Goal: Task Accomplishment & Management: Complete application form

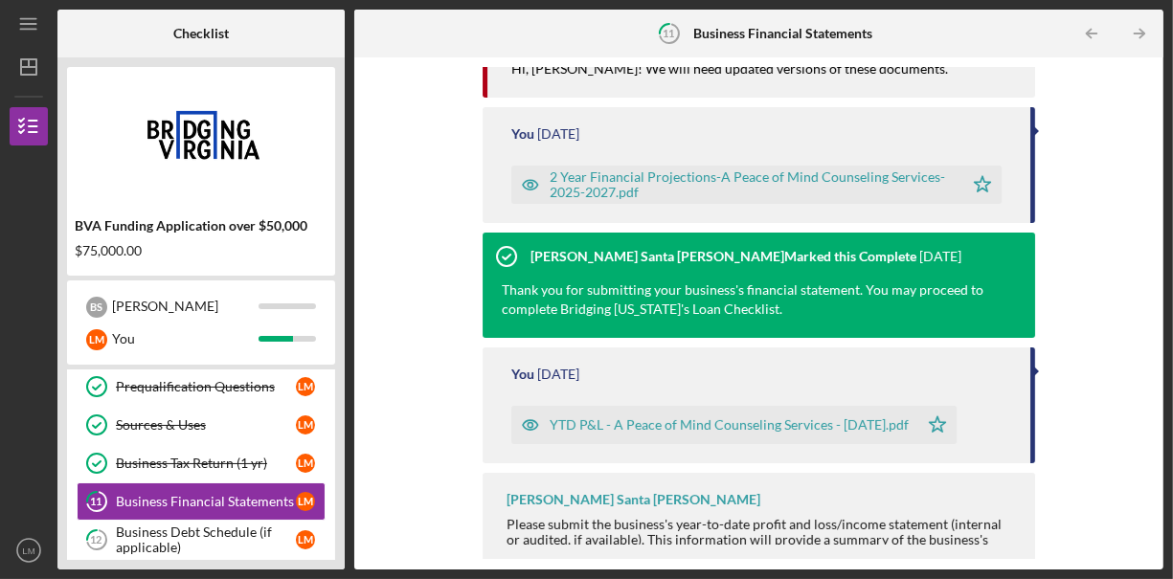
scroll to position [288, 0]
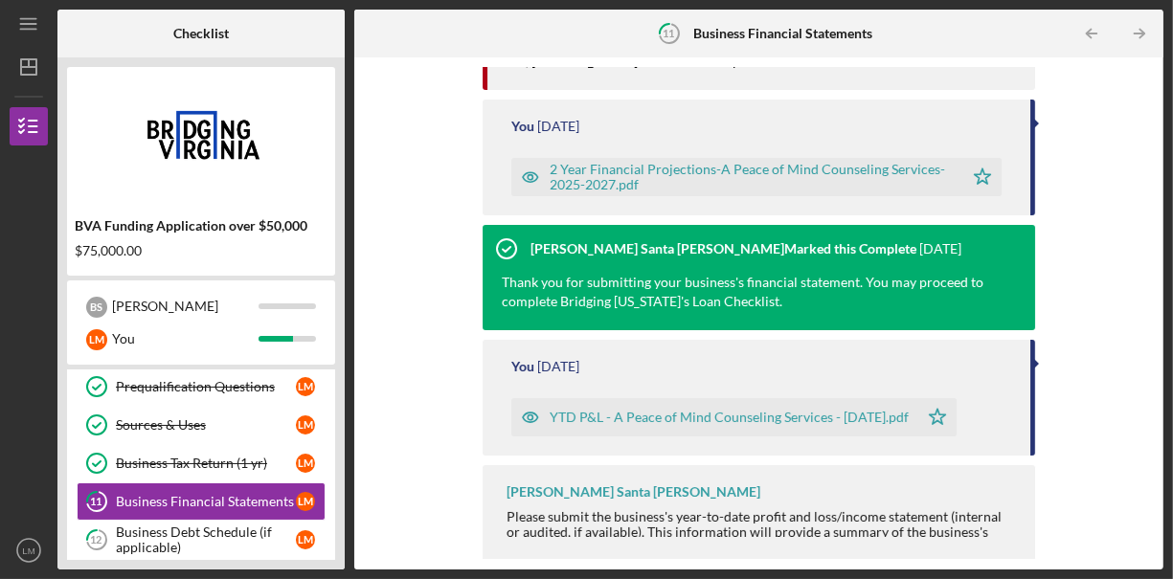
click at [840, 429] on div "YTD P&L - A Peace of Mind Counseling Services - [DATE].pdf" at bounding box center [714, 417] width 407 height 38
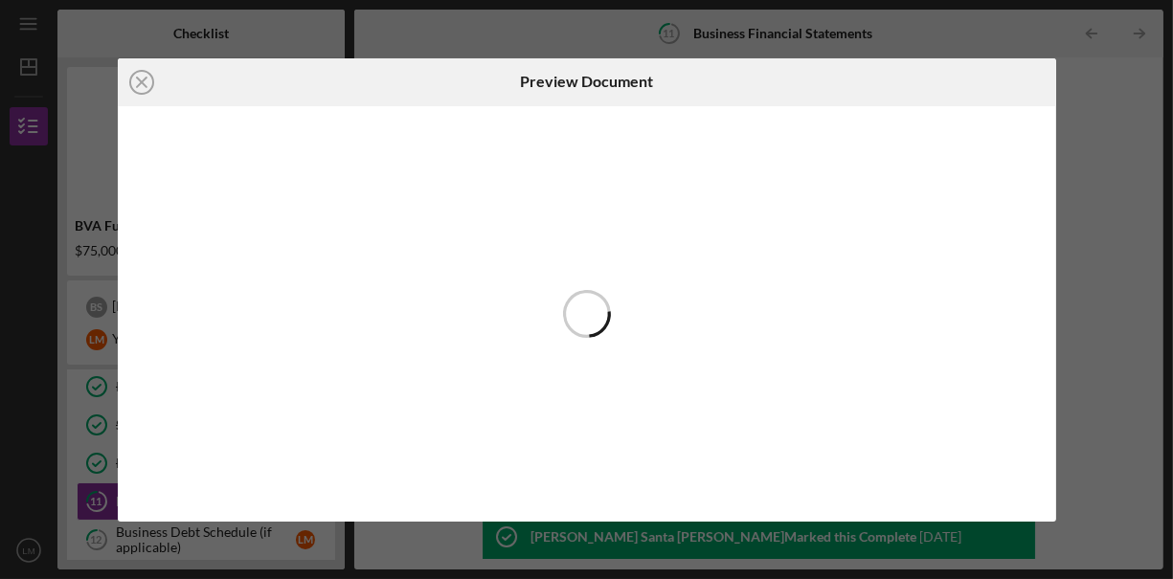
scroll to position [288, 0]
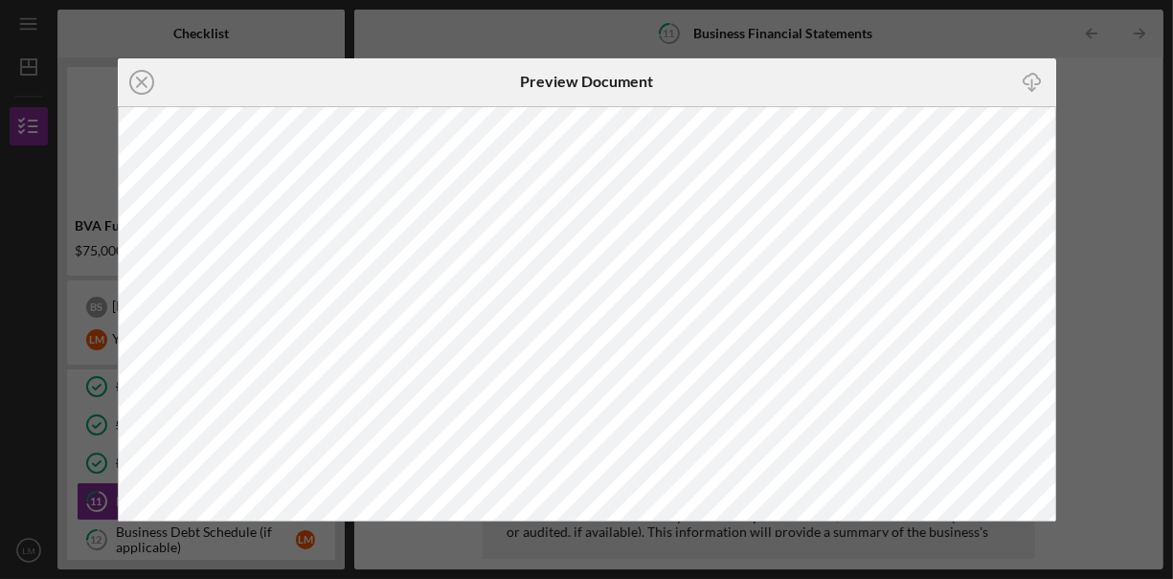
click at [1116, 313] on div "Icon/Close Preview Document Icon/Download" at bounding box center [586, 289] width 1173 height 579
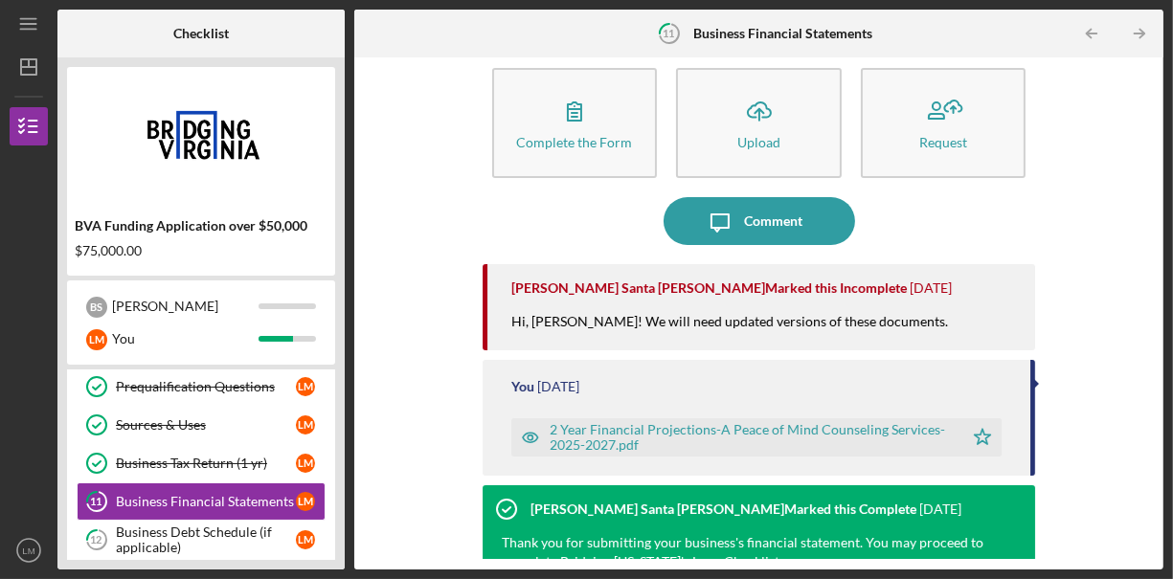
scroll to position [36, 0]
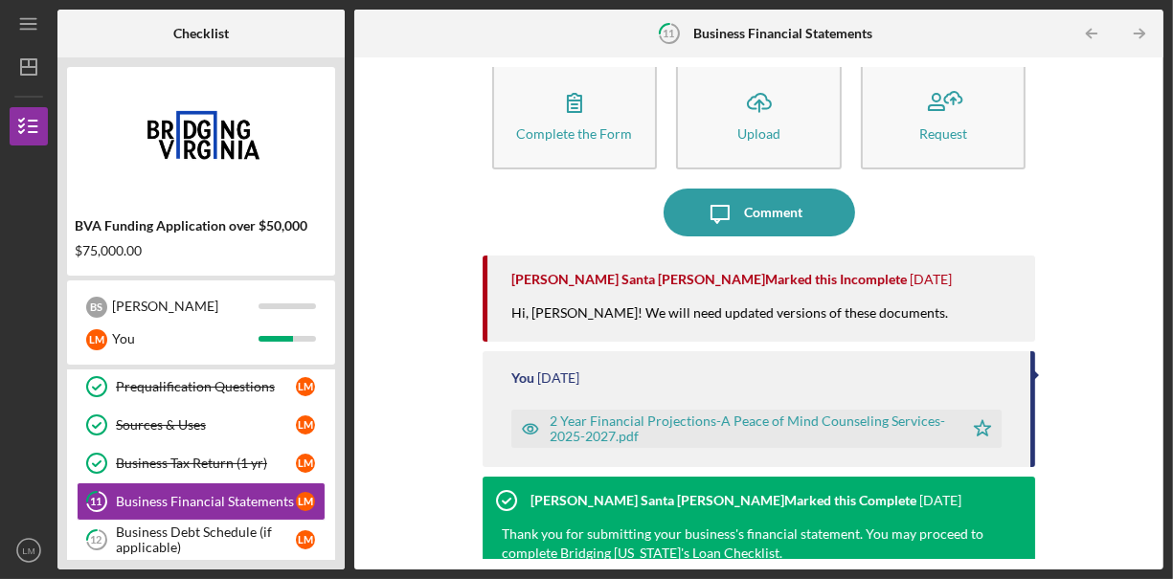
click at [916, 428] on div "2 Year Financial Projections-A Peace of Mind Counseling Services-2025-2027.pdf" at bounding box center [752, 429] width 405 height 31
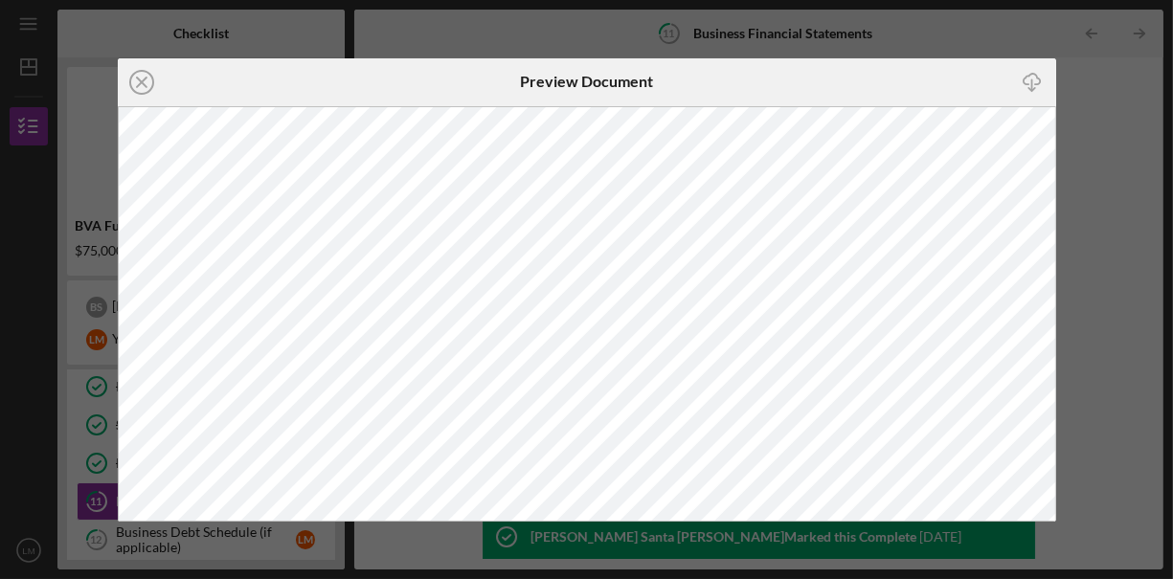
click at [1112, 312] on div "Icon/Close Preview Document Icon/Download" at bounding box center [586, 289] width 1173 height 579
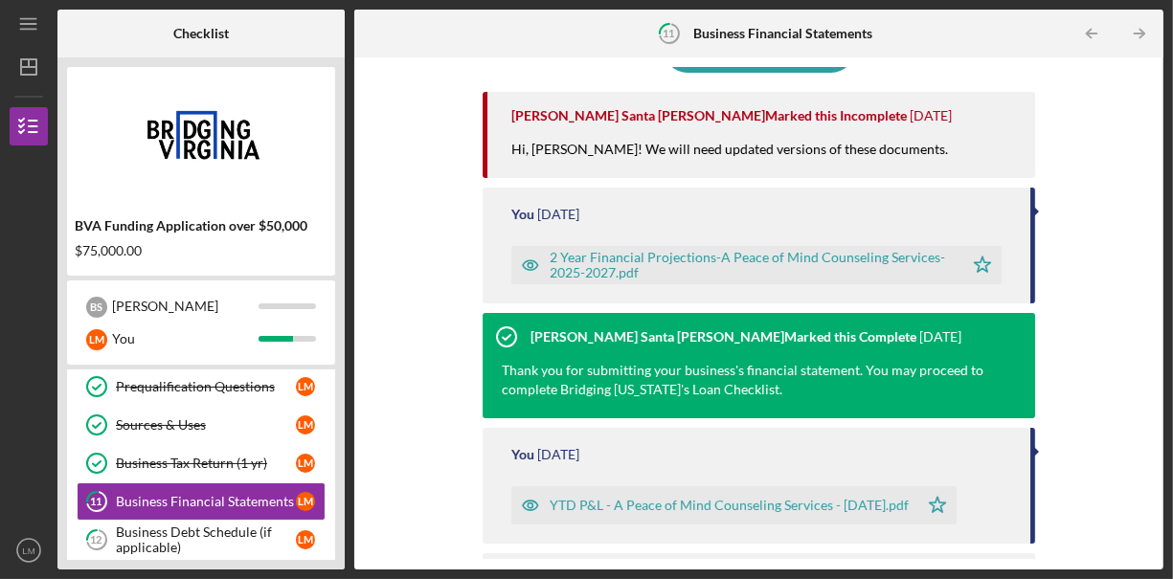
scroll to position [288, 0]
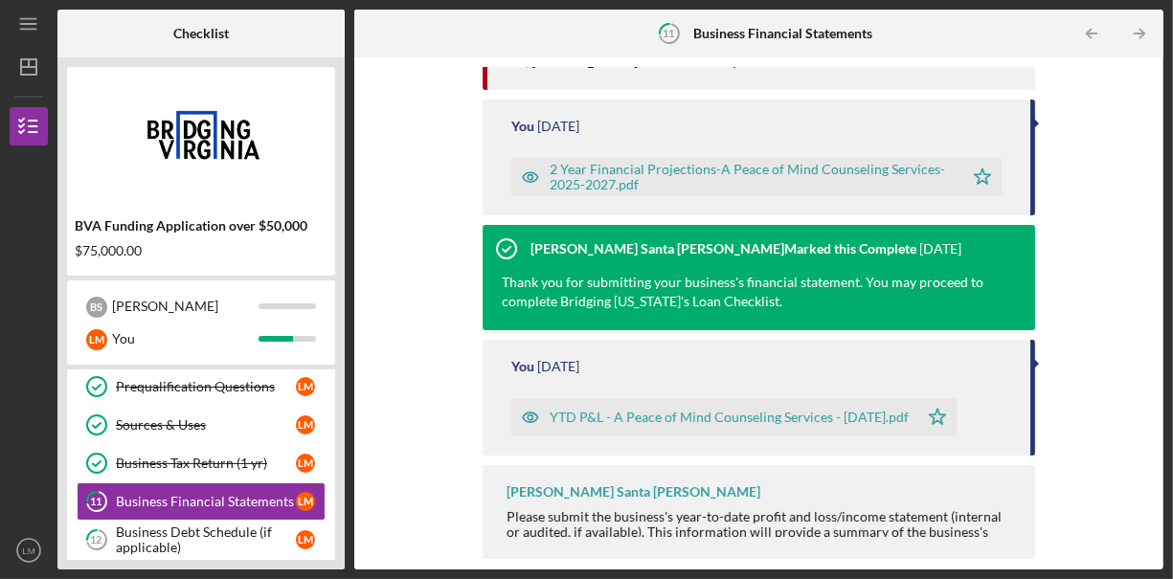
click at [877, 419] on div "YTD P&L - A Peace of Mind Counseling Services - [DATE].pdf" at bounding box center [729, 417] width 359 height 15
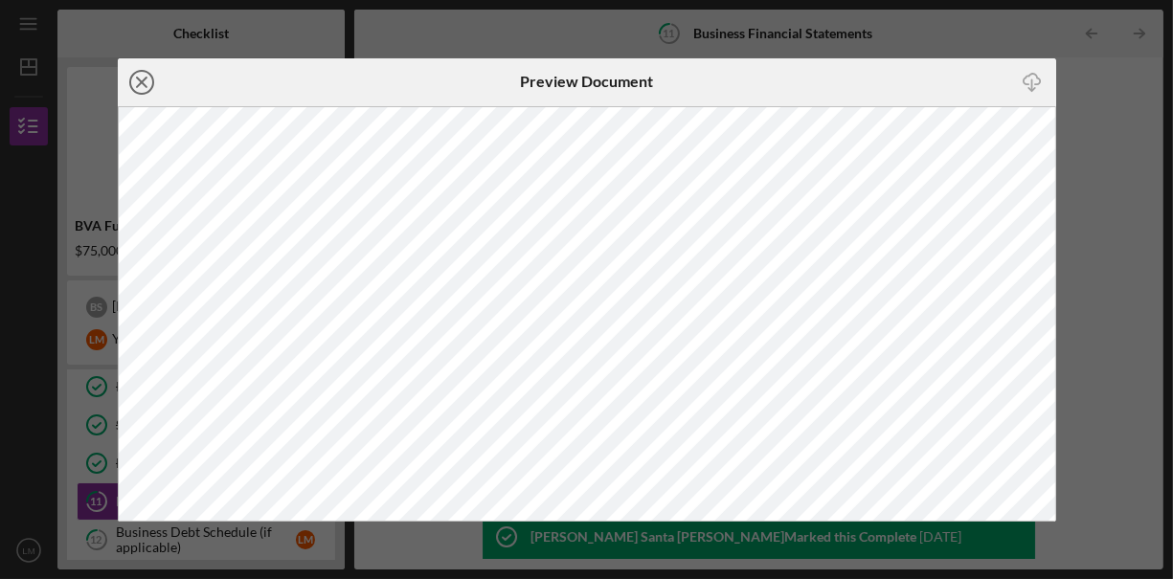
click at [139, 83] on line at bounding box center [142, 83] width 10 height 10
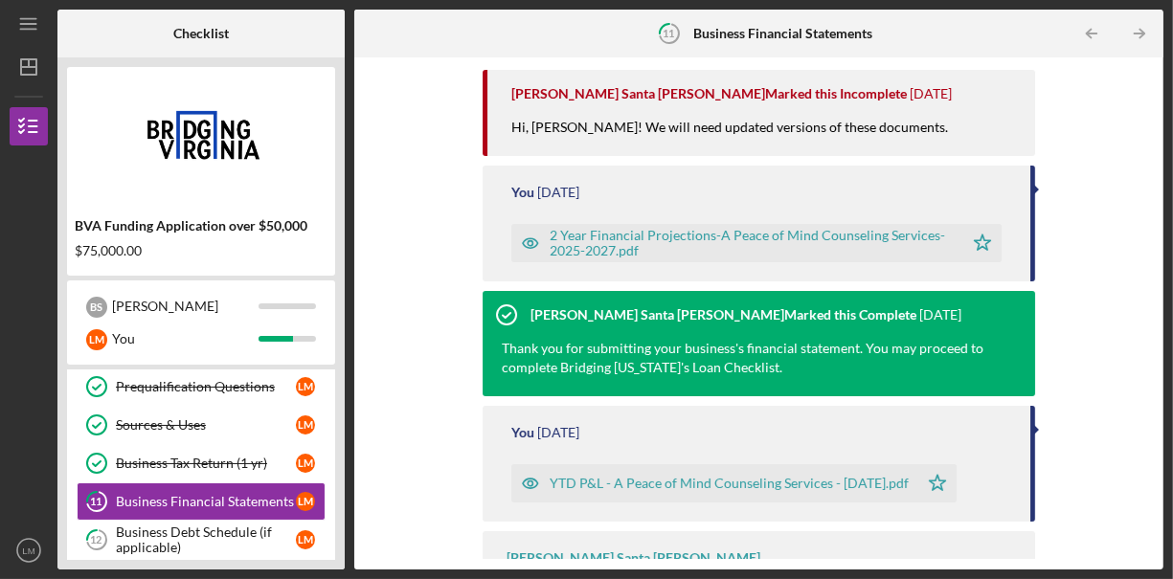
scroll to position [288, 0]
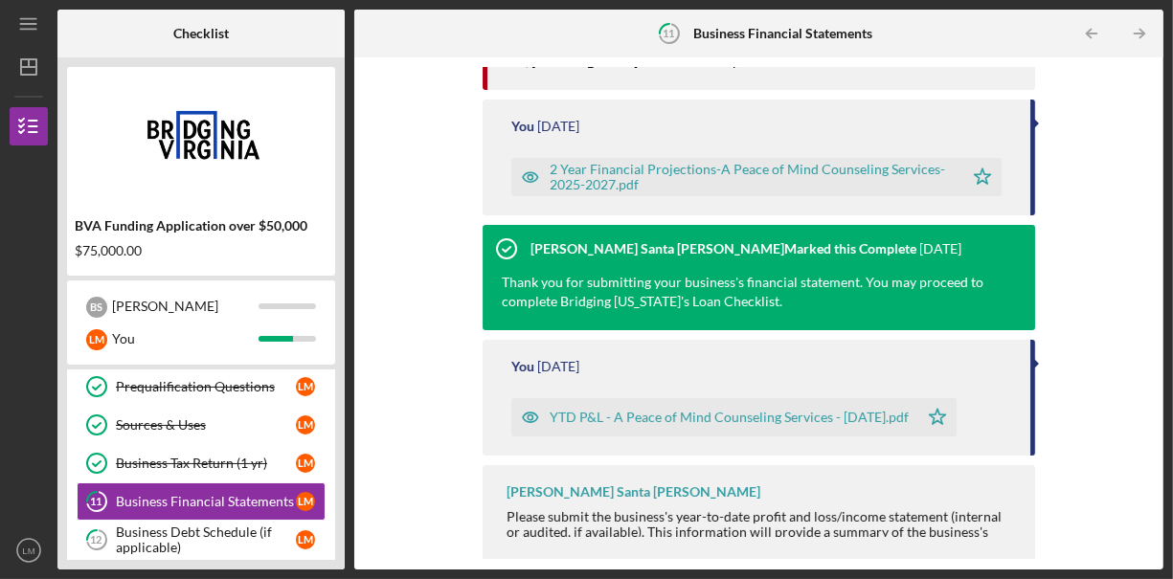
click at [1171, 536] on div "Icon/Menu 11 Business Financial Statements Checklist BVA Funding Application ov…" at bounding box center [586, 289] width 1173 height 579
drag, startPoint x: 1163, startPoint y: 364, endPoint x: 1171, endPoint y: 143, distance: 221.4
click at [1171, 143] on div "Icon/Menu 11 Business Financial Statements Checklist BVA Funding Application ov…" at bounding box center [586, 289] width 1173 height 579
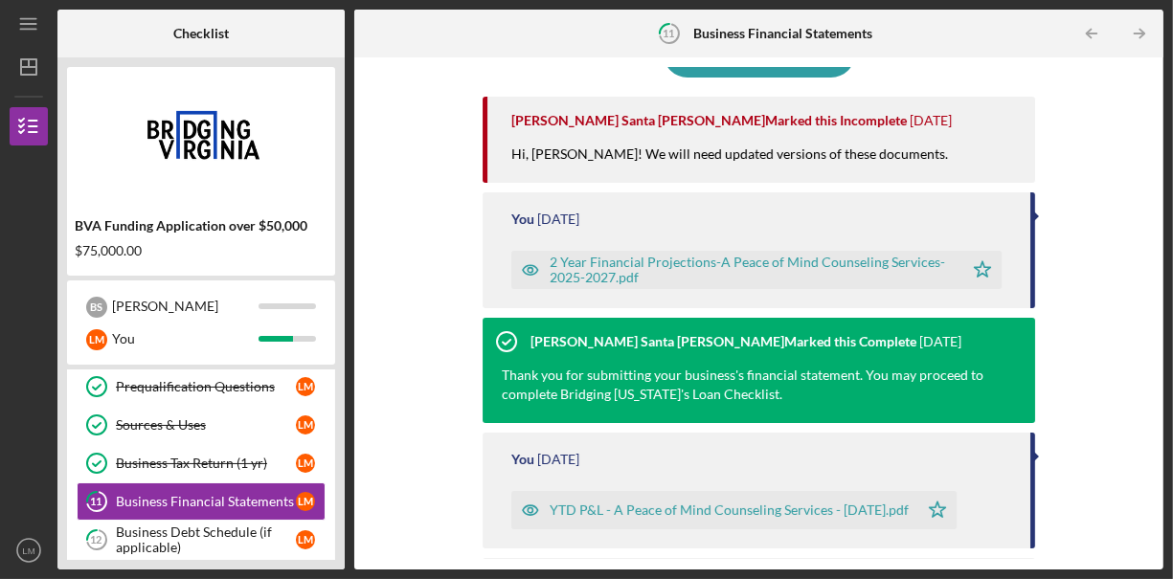
scroll to position [0, 0]
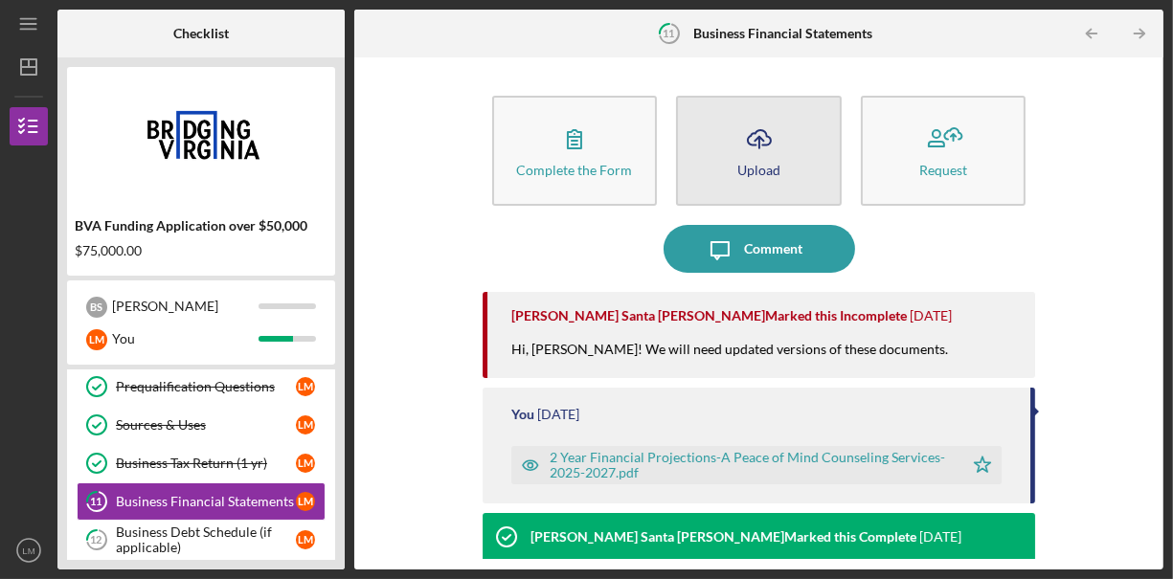
click at [786, 155] on button "Icon/Upload Upload" at bounding box center [759, 151] width 166 height 110
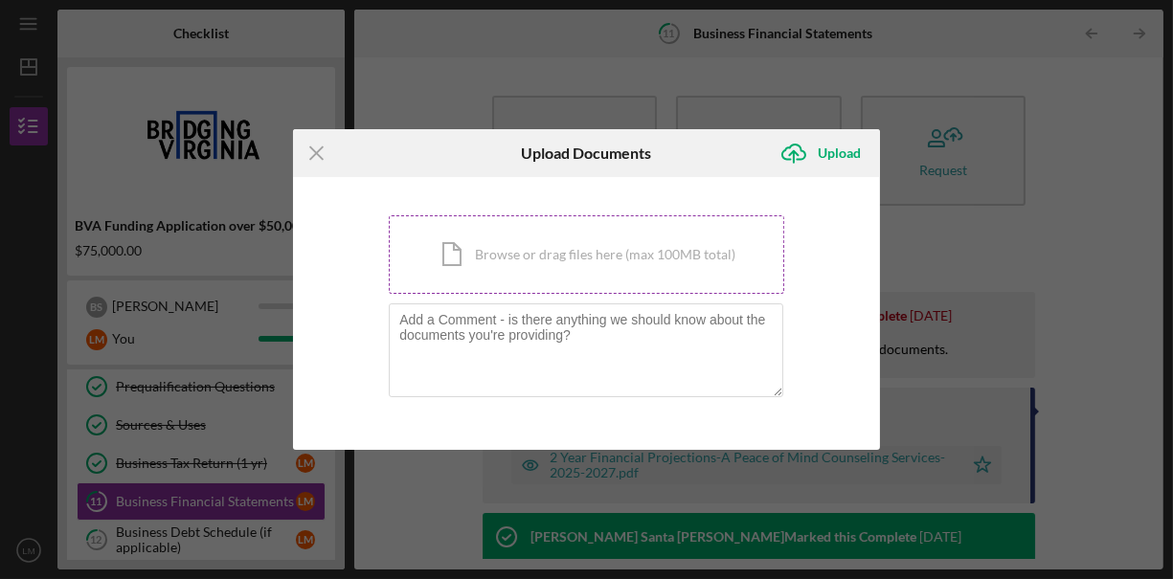
click at [616, 257] on div "Icon/Document Browse or drag files here (max 100MB total) Tap to choose files o…" at bounding box center [586, 254] width 395 height 79
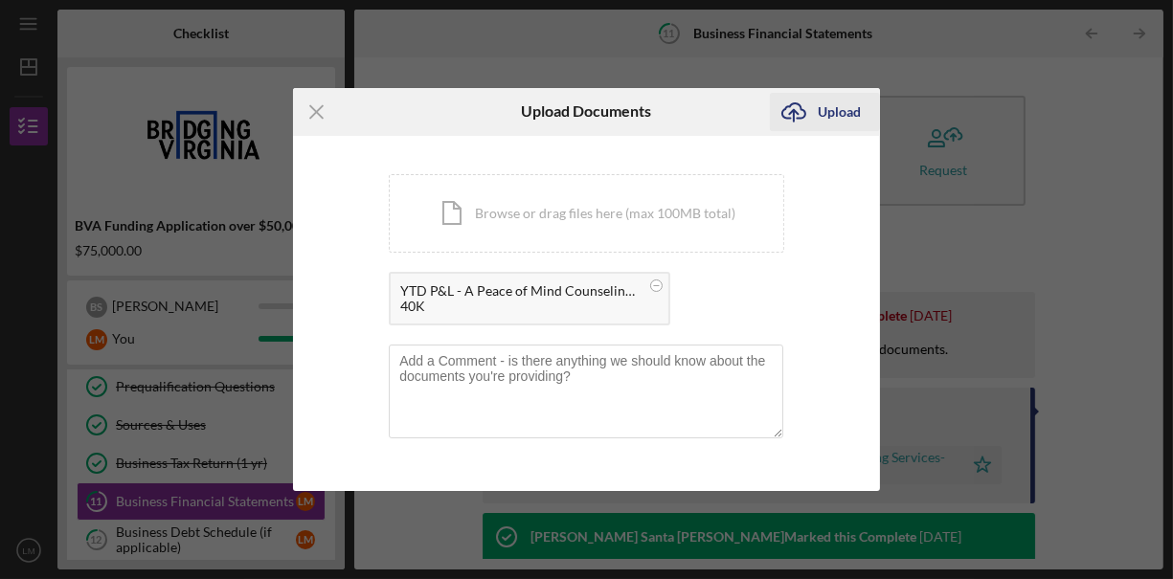
click at [830, 113] on div "Upload" at bounding box center [839, 112] width 43 height 38
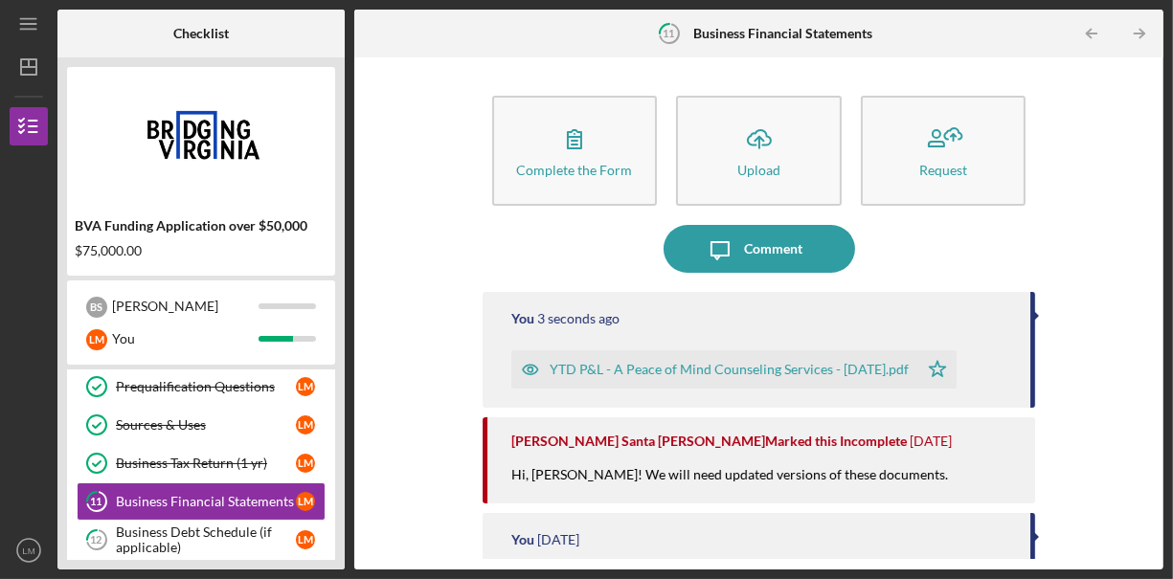
click at [780, 374] on div "YTD P&L - A Peace of Mind Counseling Services - [DATE].pdf" at bounding box center [729, 369] width 359 height 15
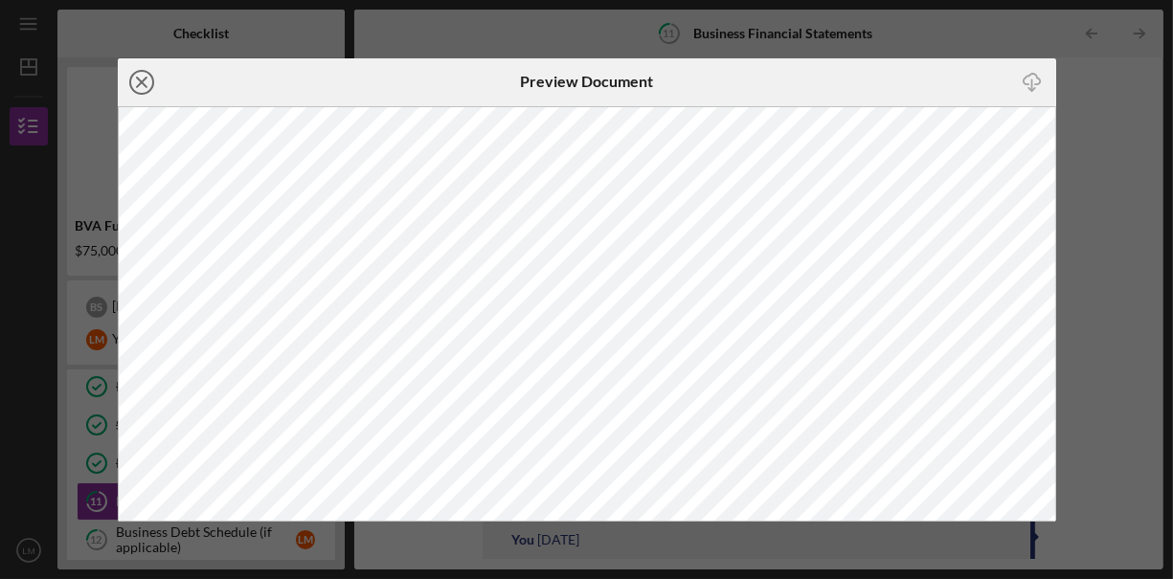
click at [139, 83] on line at bounding box center [142, 83] width 10 height 10
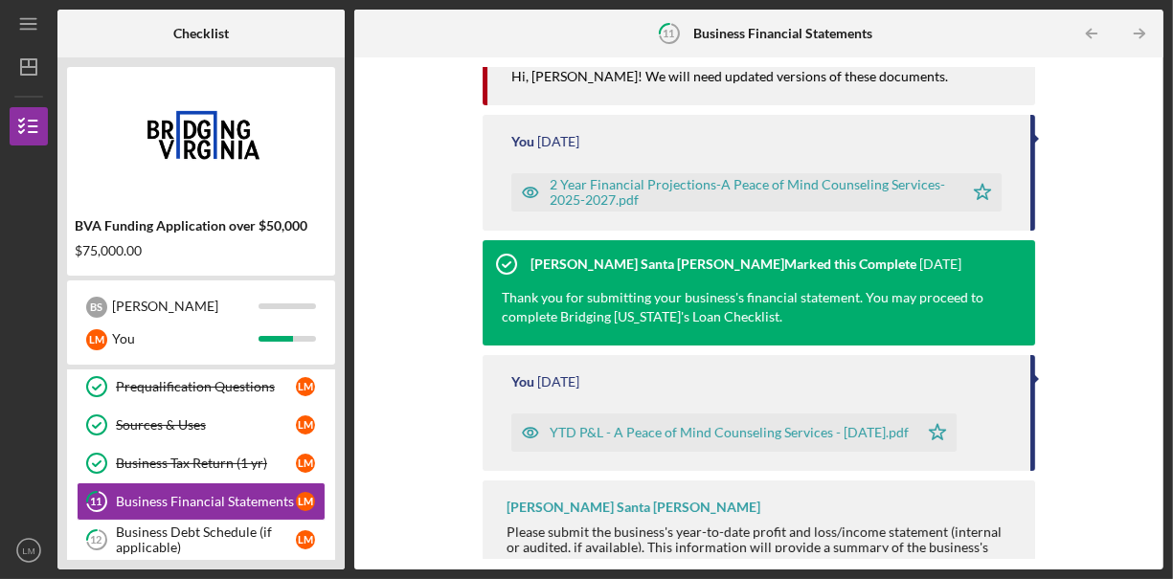
scroll to position [414, 0]
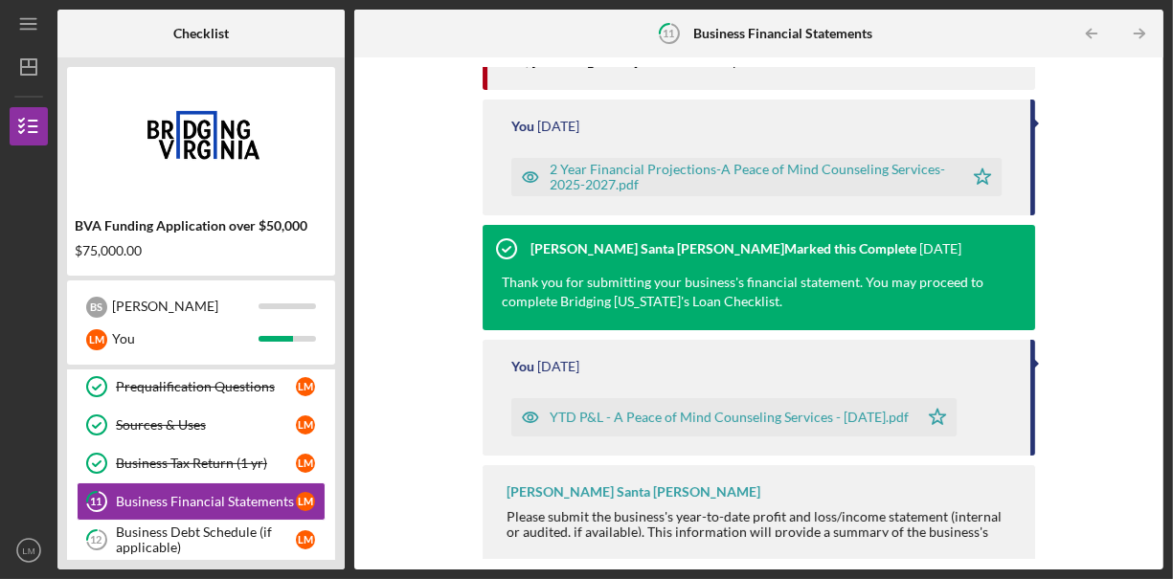
click at [853, 182] on div "2 Year Financial Projections-A Peace of Mind Counseling Services-2025-2027.pdf" at bounding box center [752, 177] width 405 height 31
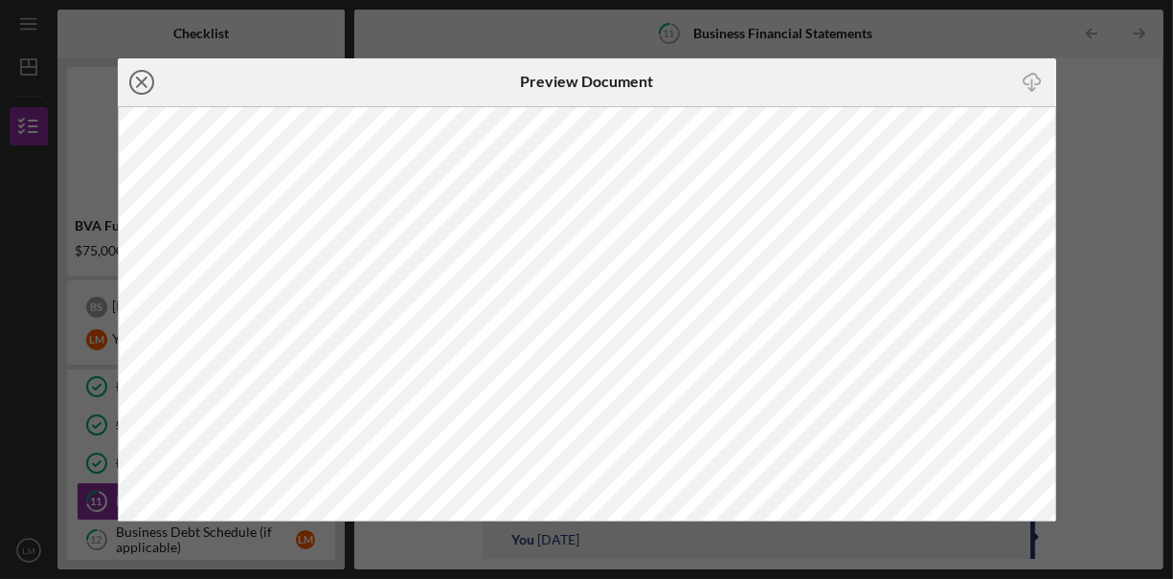
click at [146, 84] on icon "Icon/Close" at bounding box center [142, 82] width 48 height 48
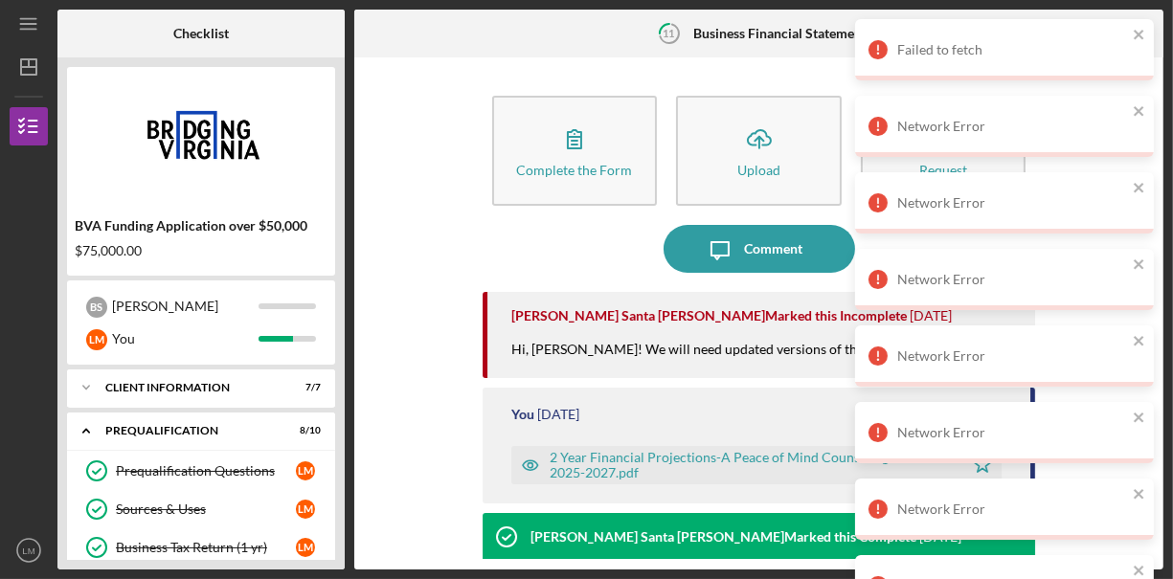
scroll to position [163, 0]
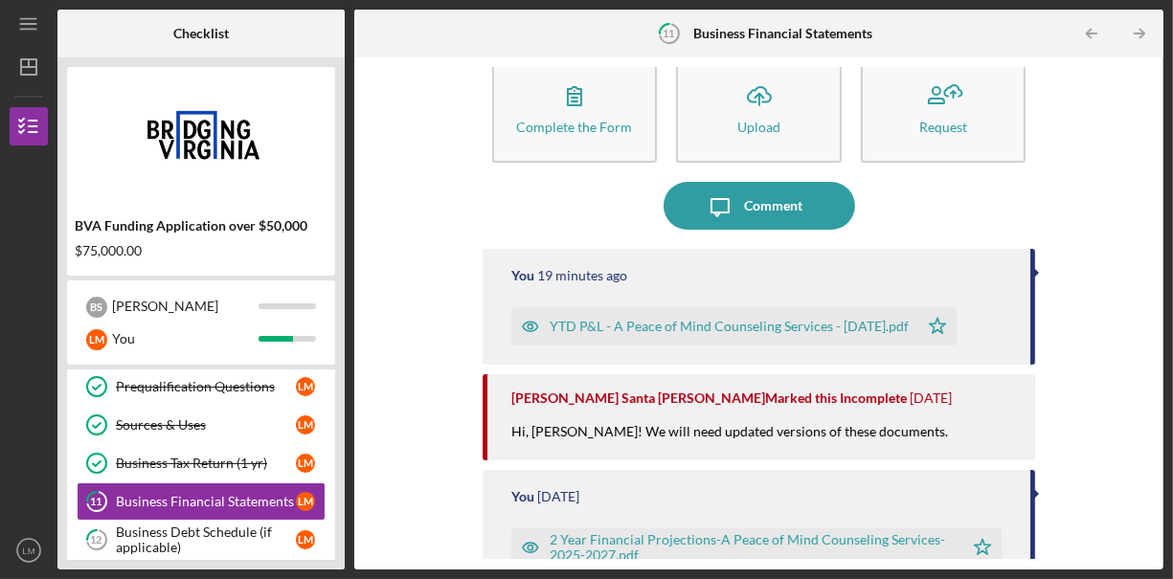
scroll to position [36, 0]
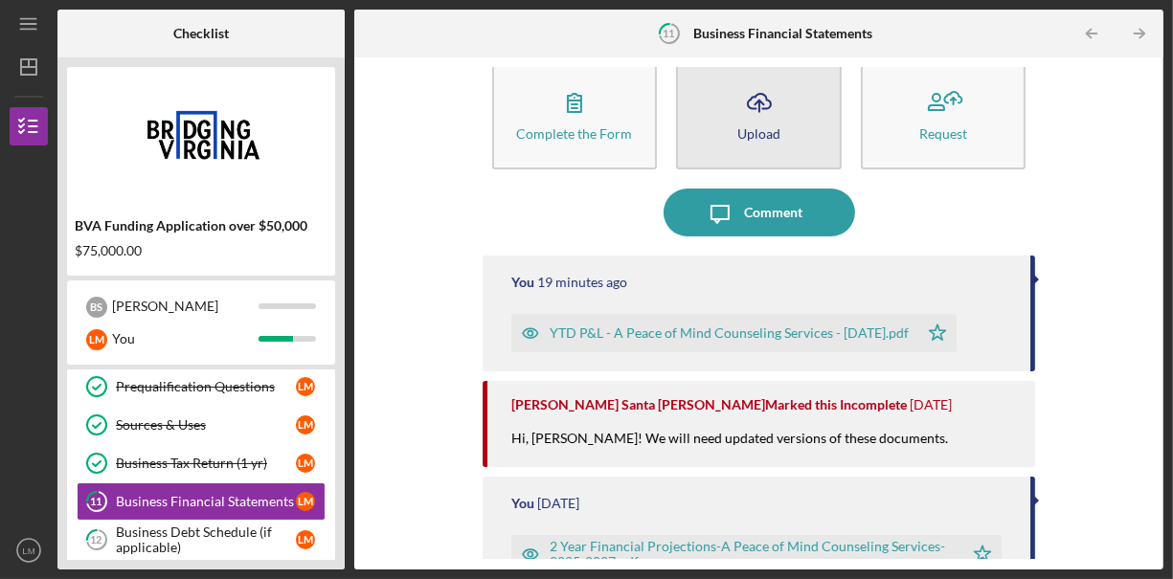
click at [759, 102] on line "button" at bounding box center [759, 106] width 0 height 11
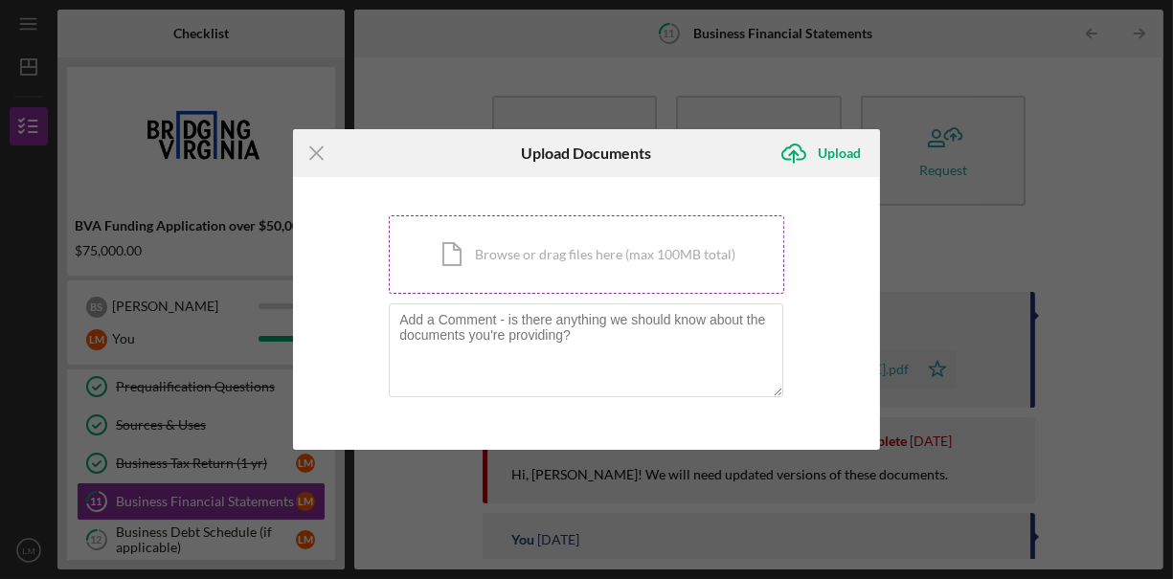
click at [651, 256] on div "Icon/Document Browse or drag files here (max 100MB total) Tap to choose files o…" at bounding box center [586, 254] width 395 height 79
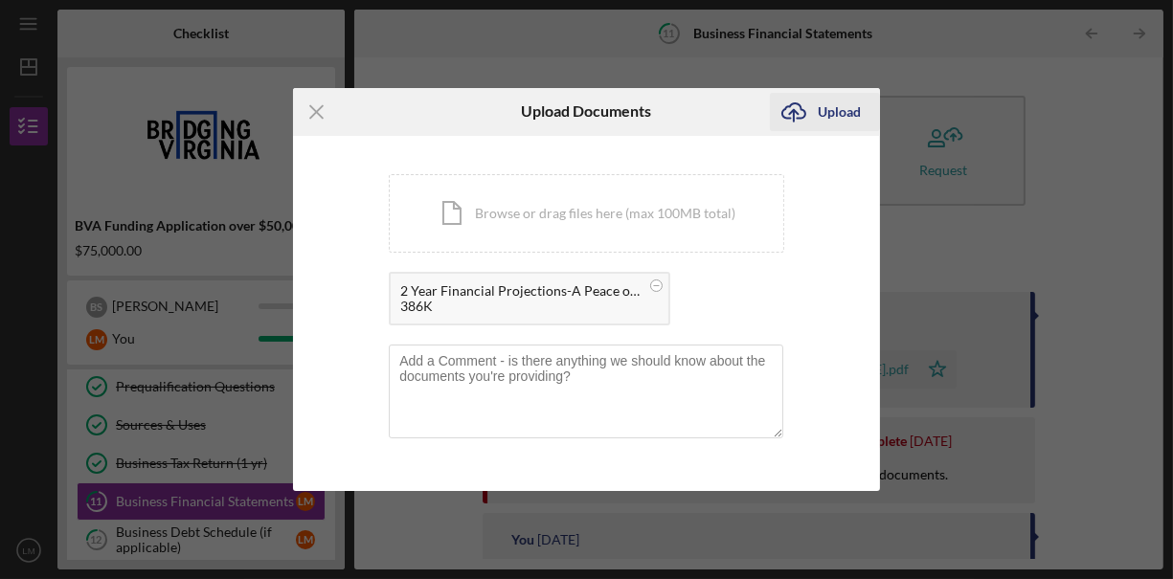
click at [863, 106] on button "Icon/Upload Upload" at bounding box center [825, 112] width 110 height 38
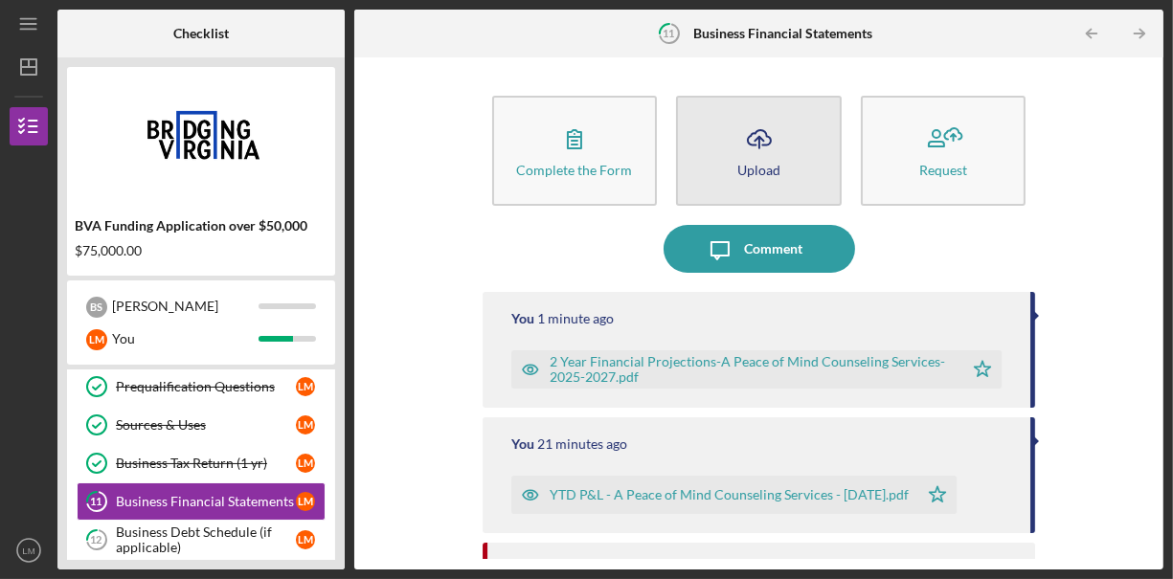
click at [738, 164] on div "Upload" at bounding box center [758, 170] width 43 height 14
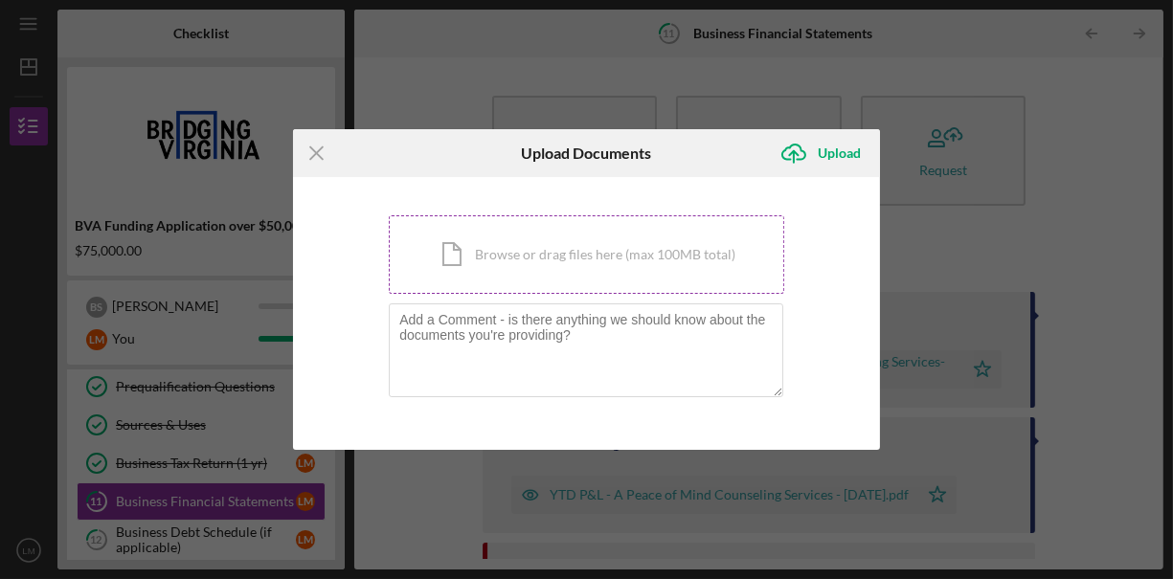
click at [563, 261] on div "Icon/Document Browse or drag files here (max 100MB total) Tap to choose files o…" at bounding box center [586, 254] width 395 height 79
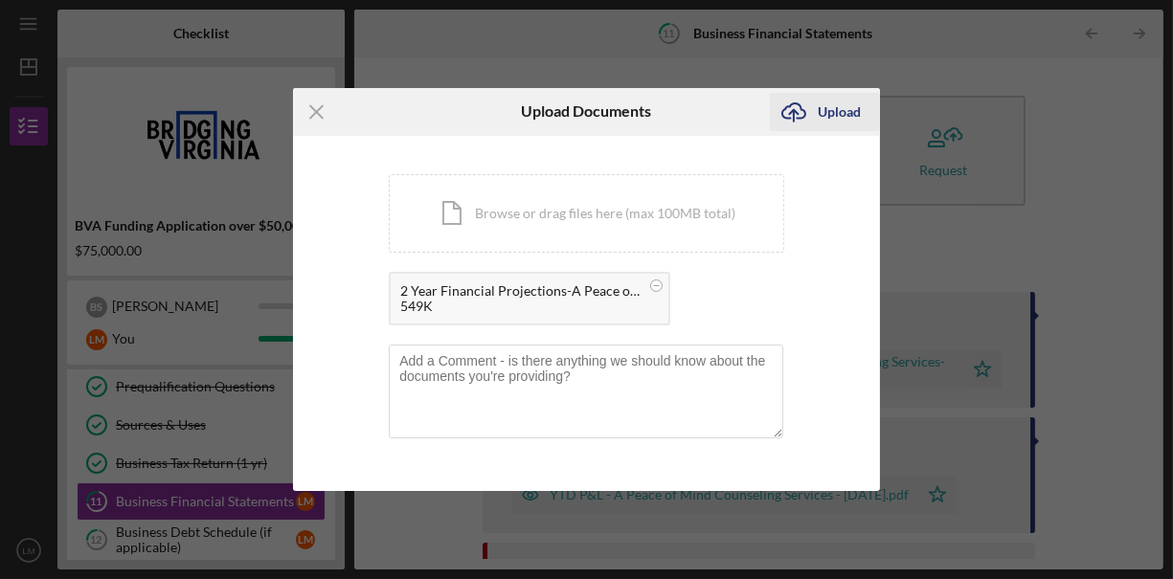
click at [826, 118] on div "Upload" at bounding box center [839, 112] width 43 height 38
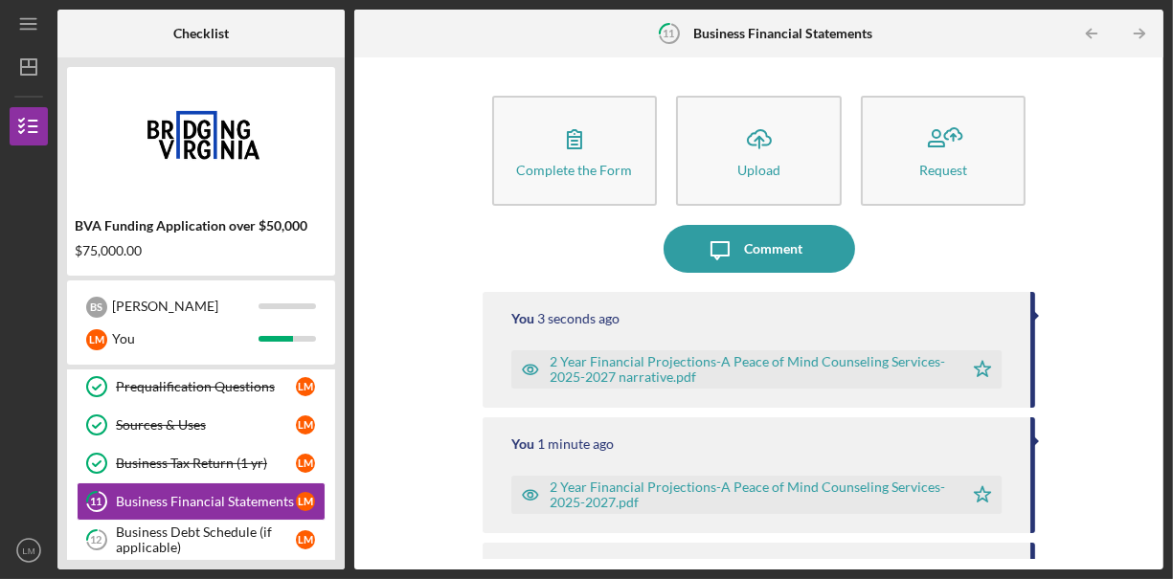
drag, startPoint x: 1171, startPoint y: 233, endPoint x: 1171, endPoint y: 279, distance: 46.0
click at [1171, 279] on div "Icon/Menu 11 Business Financial Statements Checklist BVA Funding Application ov…" at bounding box center [586, 289] width 1173 height 579
click at [194, 538] on div "Business Debt Schedule (if applicable)" at bounding box center [206, 540] width 180 height 31
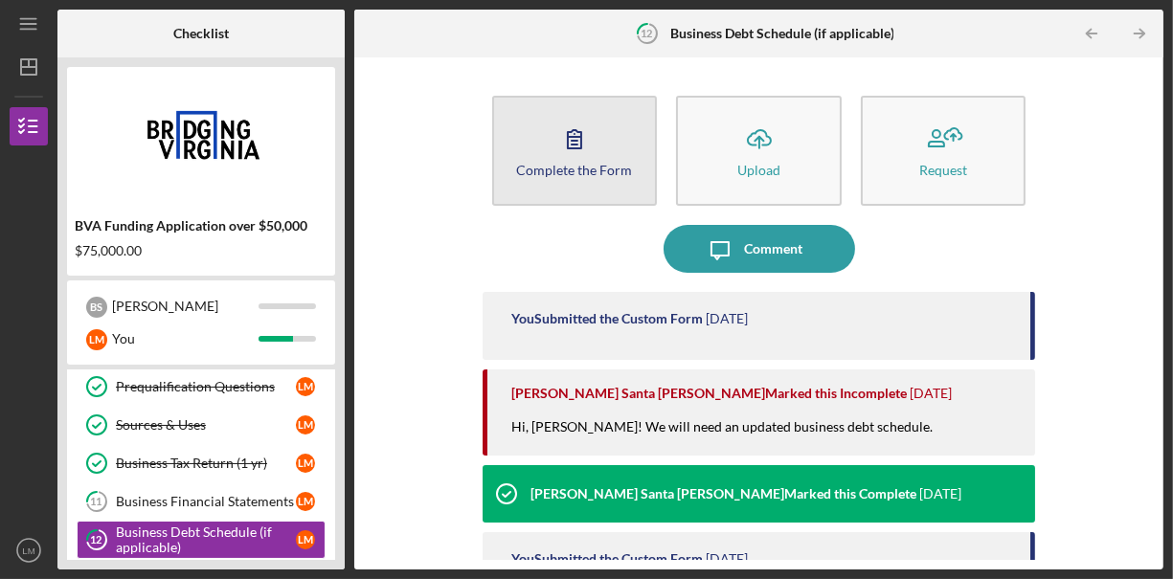
click at [539, 163] on div "Complete the Form" at bounding box center [575, 170] width 116 height 14
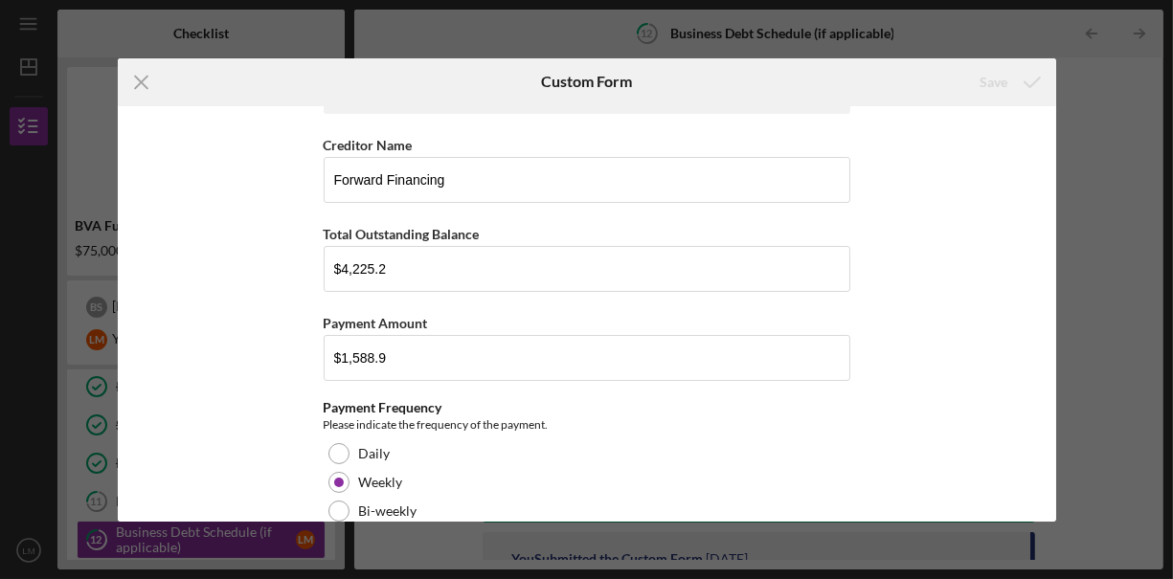
scroll to position [215, 0]
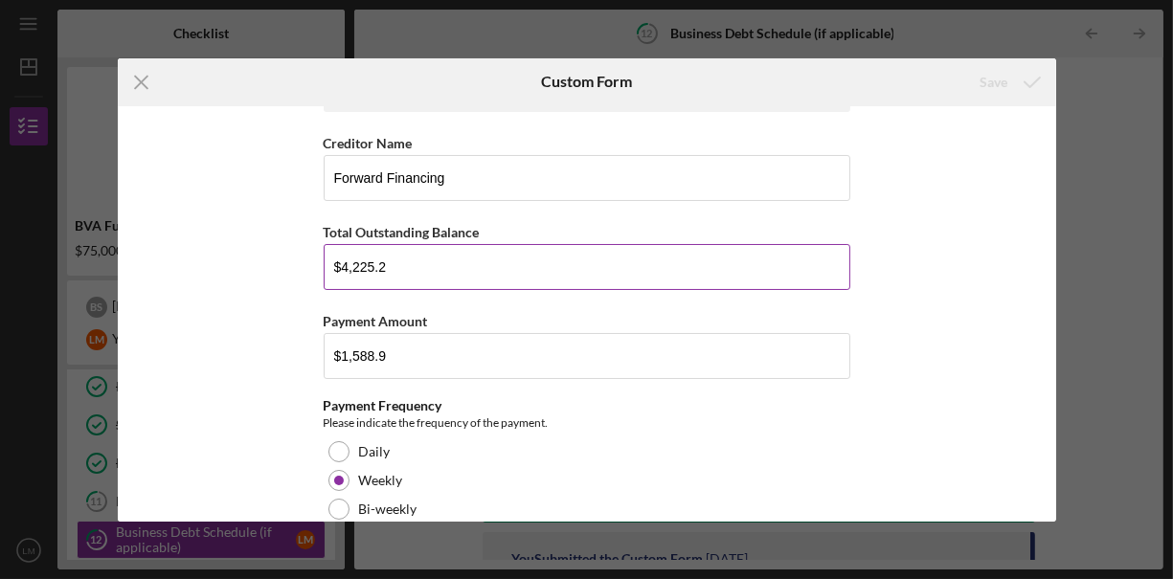
click at [751, 265] on input "$4,225.2" at bounding box center [587, 267] width 527 height 46
type input "$4"
click at [566, 267] on input "Total Outstanding Balance" at bounding box center [587, 267] width 527 height 46
click at [479, 278] on input "Total Outstanding Balance" at bounding box center [587, 267] width 527 height 46
paste input "$2,636.30"
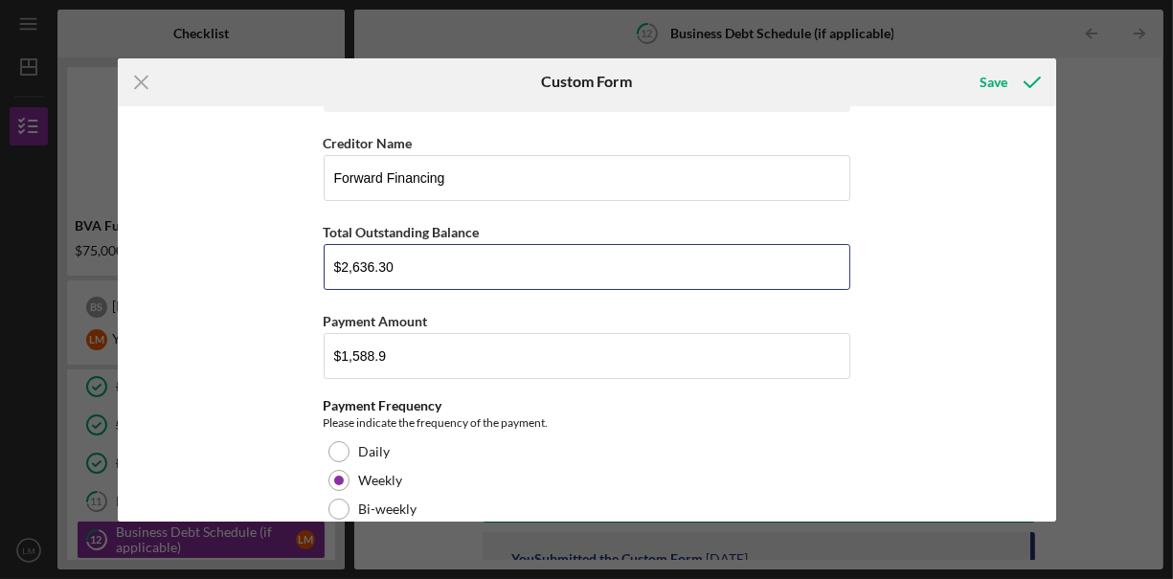
type input "$2,636.30"
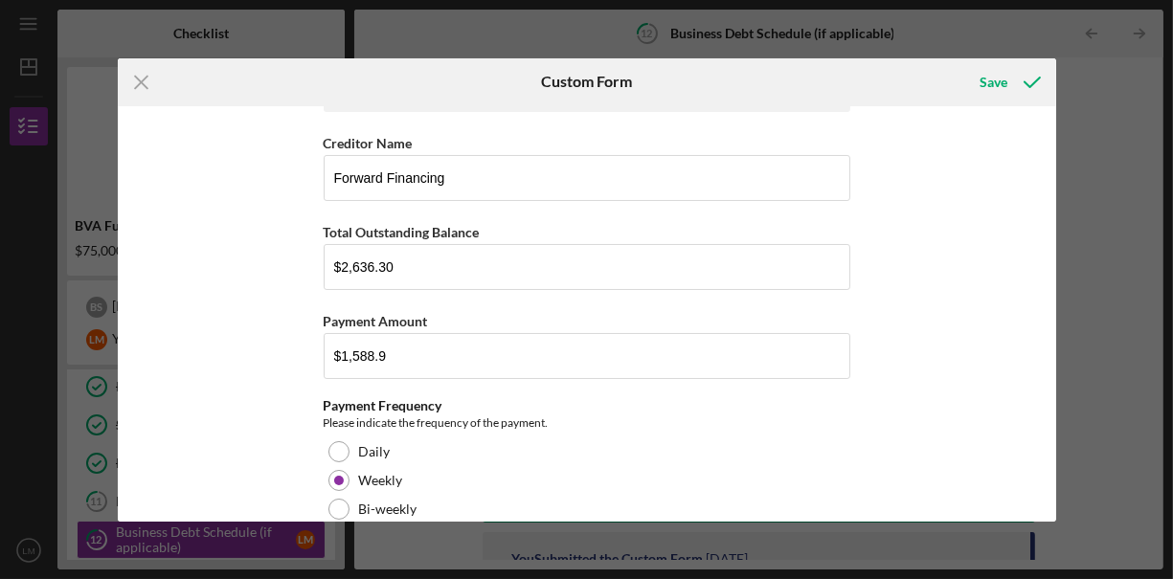
drag, startPoint x: 1050, startPoint y: 136, endPoint x: 1053, endPoint y: 147, distance: 11.2
click at [1053, 147] on div "Business Debt Questionaire *Does the Business have outstanding liabilities? Yes…" at bounding box center [587, 314] width 938 height 416
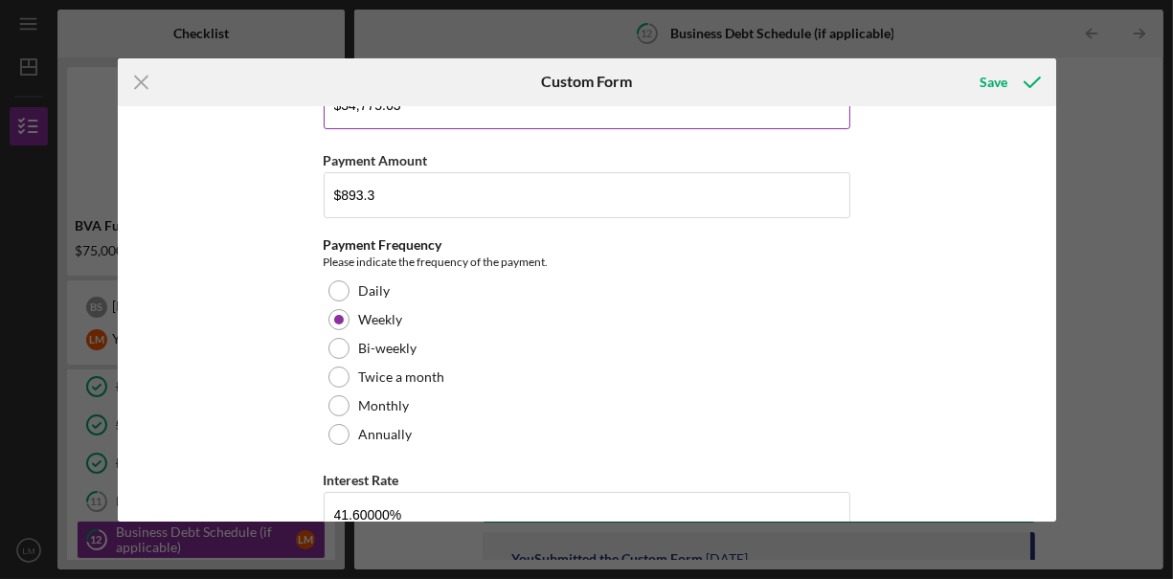
scroll to position [1352, 0]
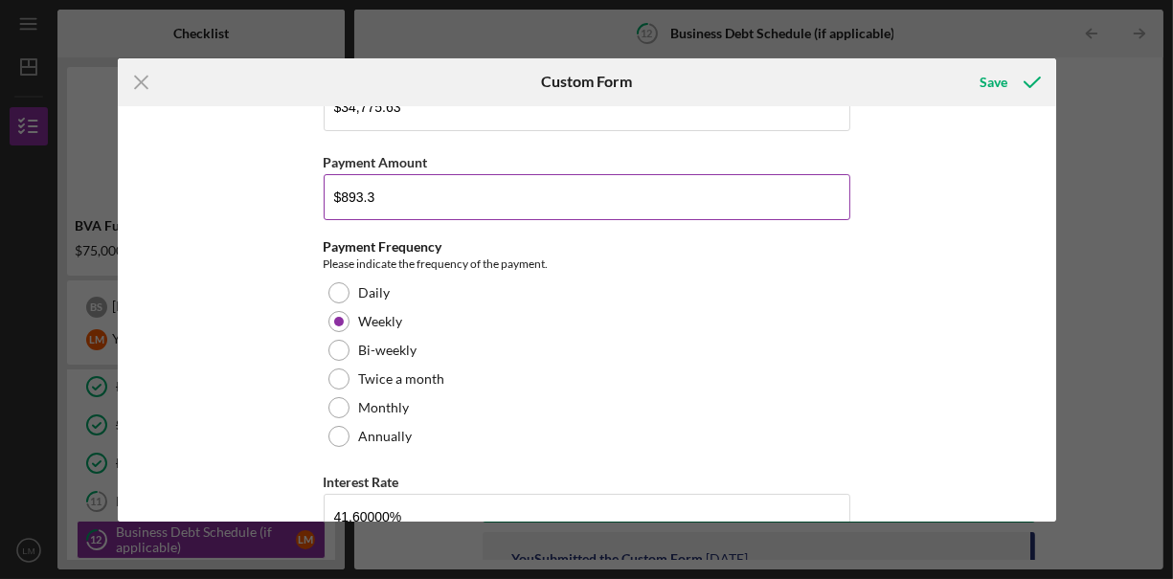
click at [432, 188] on input "$893.3" at bounding box center [587, 197] width 527 height 46
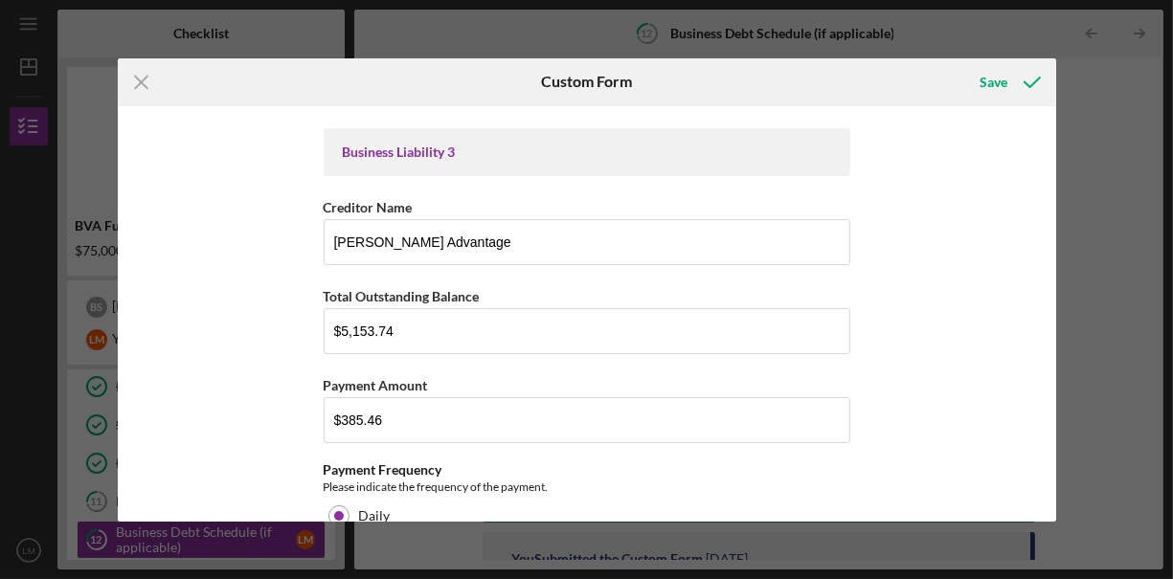
scroll to position [2110, 0]
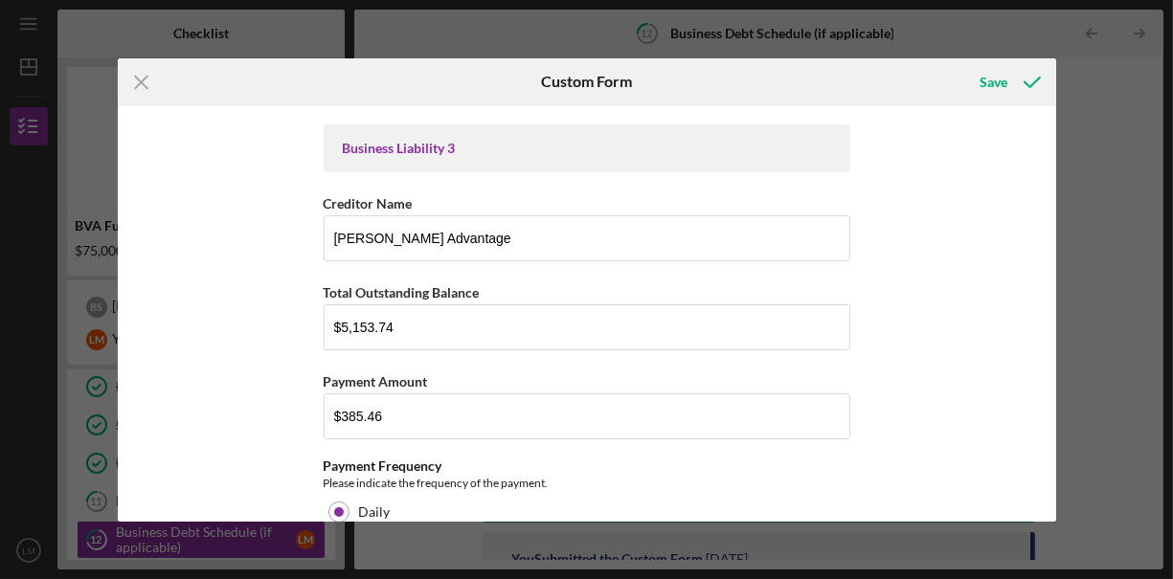
type input "$901.00"
click at [647, 318] on input "$5,153.74" at bounding box center [587, 328] width 527 height 46
click at [147, 85] on icon "Icon/Menu Close" at bounding box center [142, 82] width 48 height 48
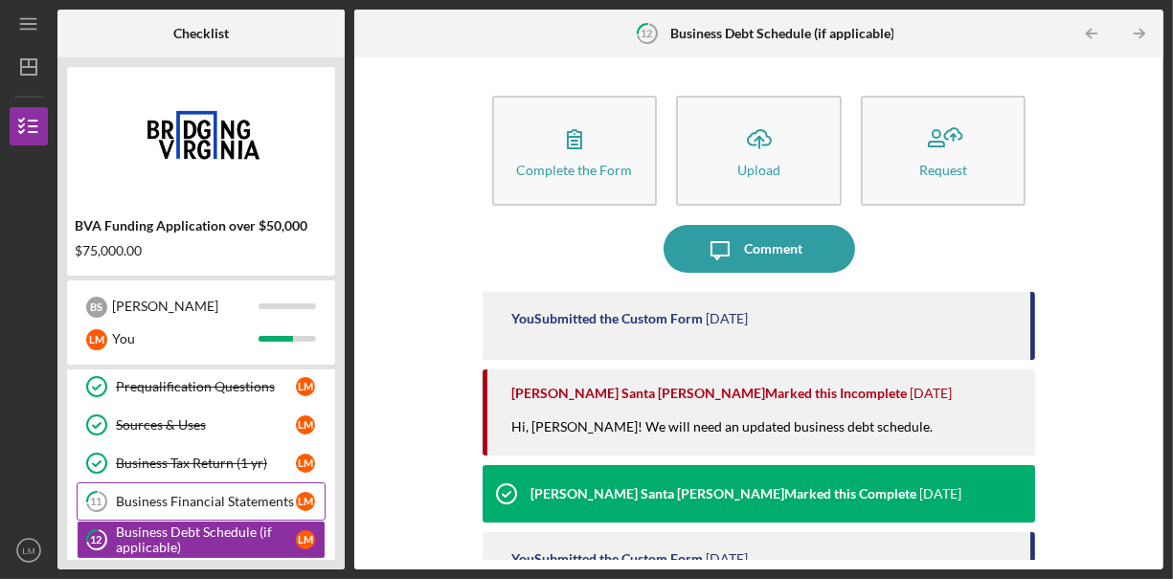
click at [230, 495] on div "Business Financial Statements" at bounding box center [206, 501] width 180 height 15
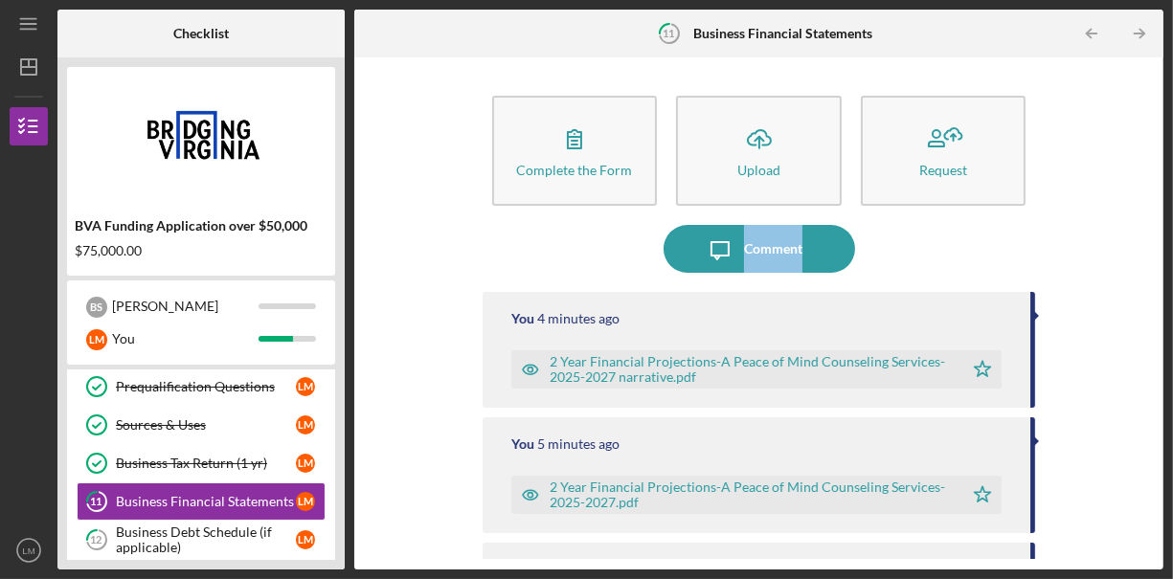
drag, startPoint x: 1171, startPoint y: 197, endPoint x: 1171, endPoint y: 258, distance: 60.3
click at [1171, 258] on div "Icon/Menu 11 Business Financial Statements Checklist BVA Funding Application ov…" at bounding box center [586, 289] width 1173 height 579
click at [1085, 251] on div "Complete the Form Form Icon/Upload Upload Request Icon/Message Comment You 4 mi…" at bounding box center [759, 313] width 790 height 493
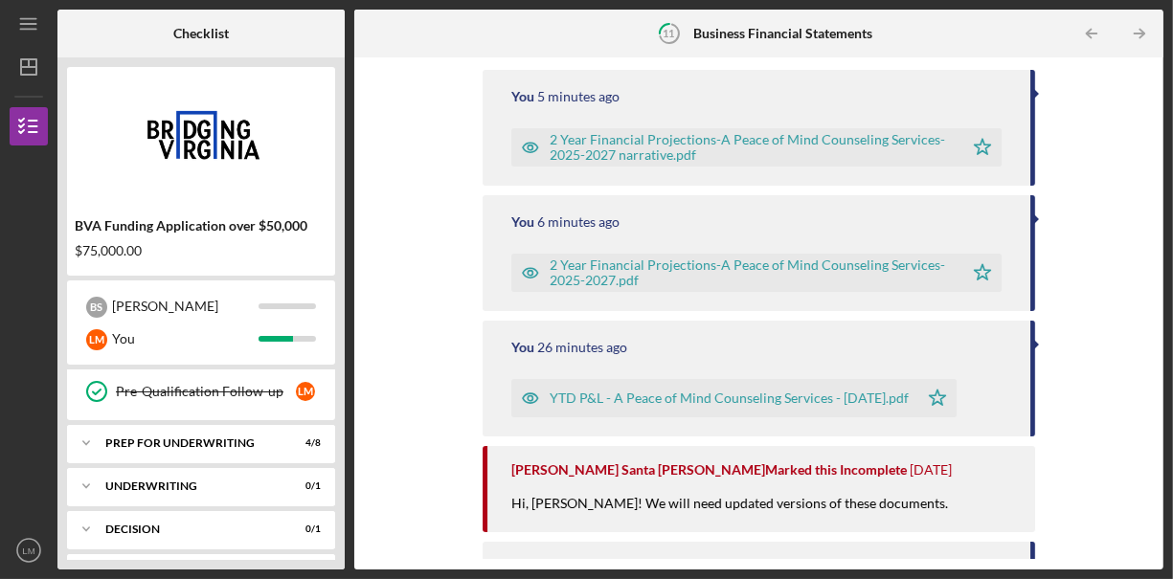
scroll to position [439, 0]
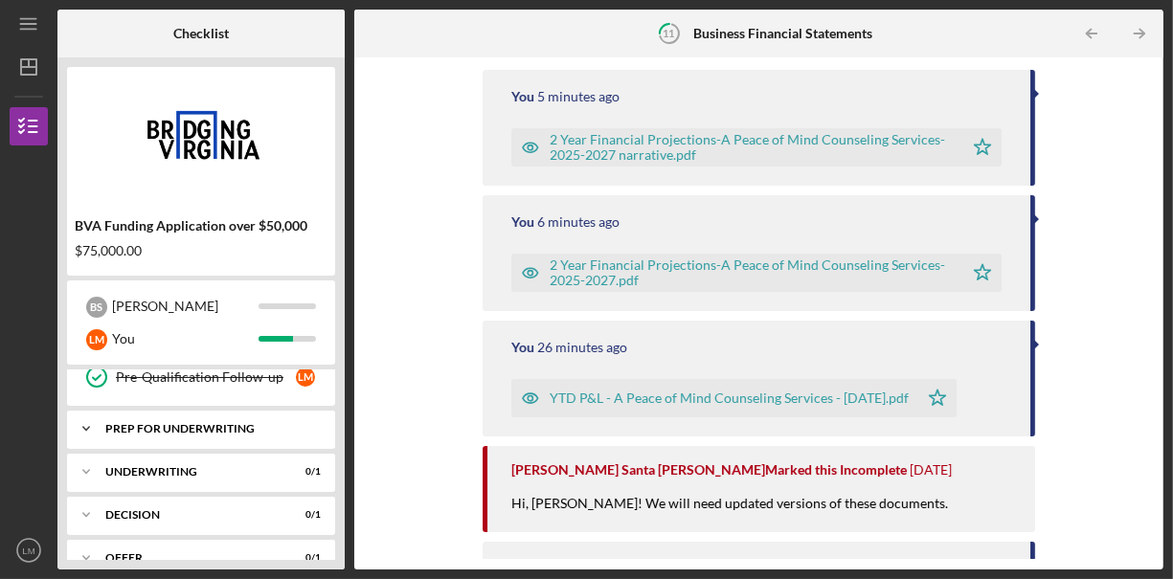
click at [240, 423] on div "Prep for Underwriting" at bounding box center [208, 428] width 206 height 11
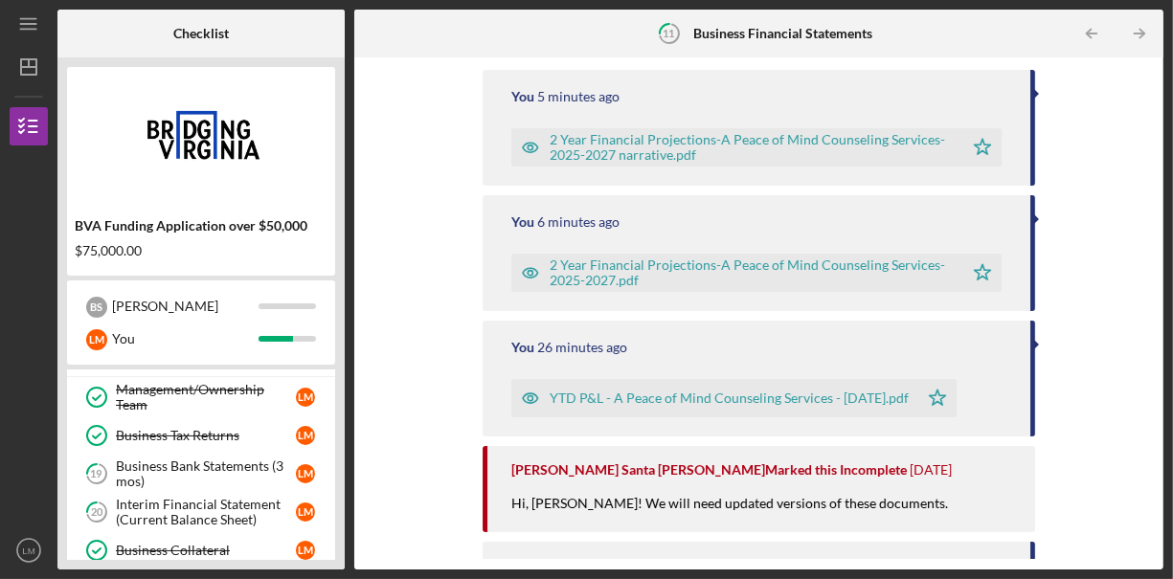
scroll to position [511, 0]
click at [255, 463] on div "Business Bank Statements (3 mos)" at bounding box center [206, 473] width 180 height 31
